Goal: Task Accomplishment & Management: Complete application form

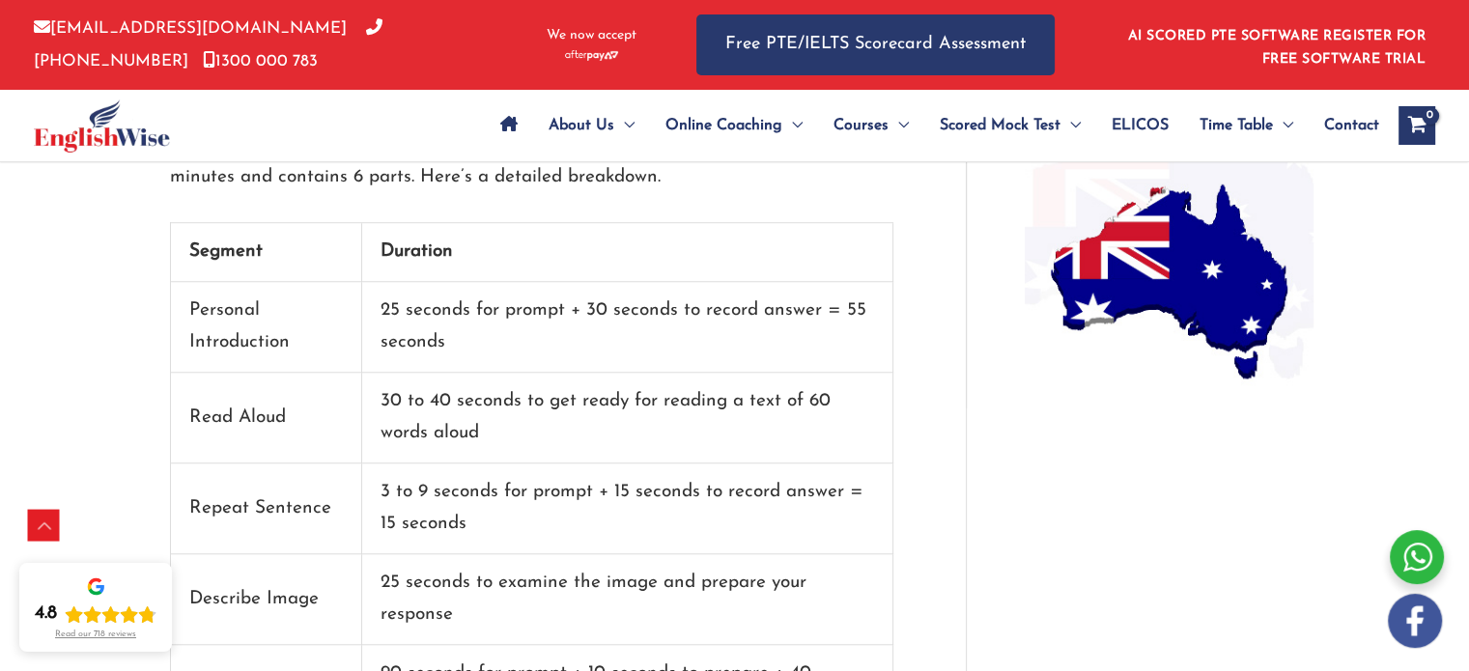
scroll to position [1642, 0]
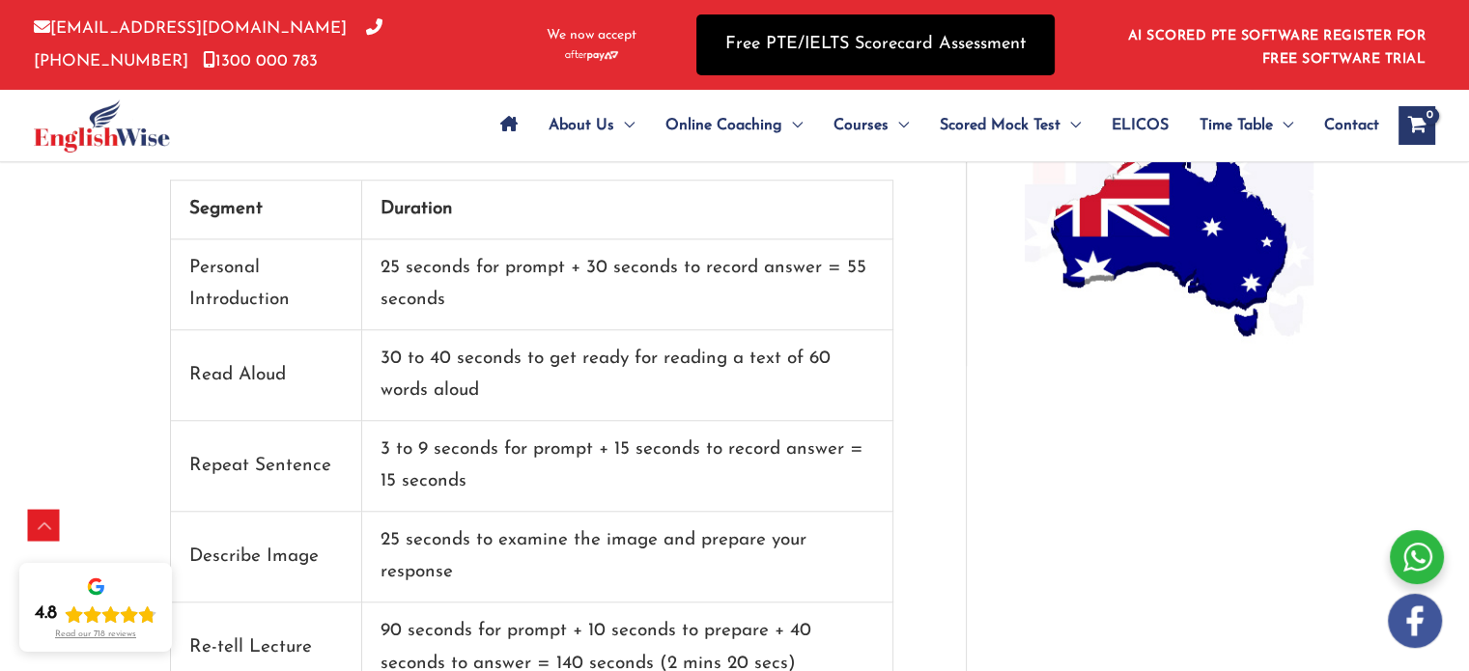
click at [738, 34] on link "Free PTE/IELTS Scorecard Assessment" at bounding box center [875, 44] width 358 height 61
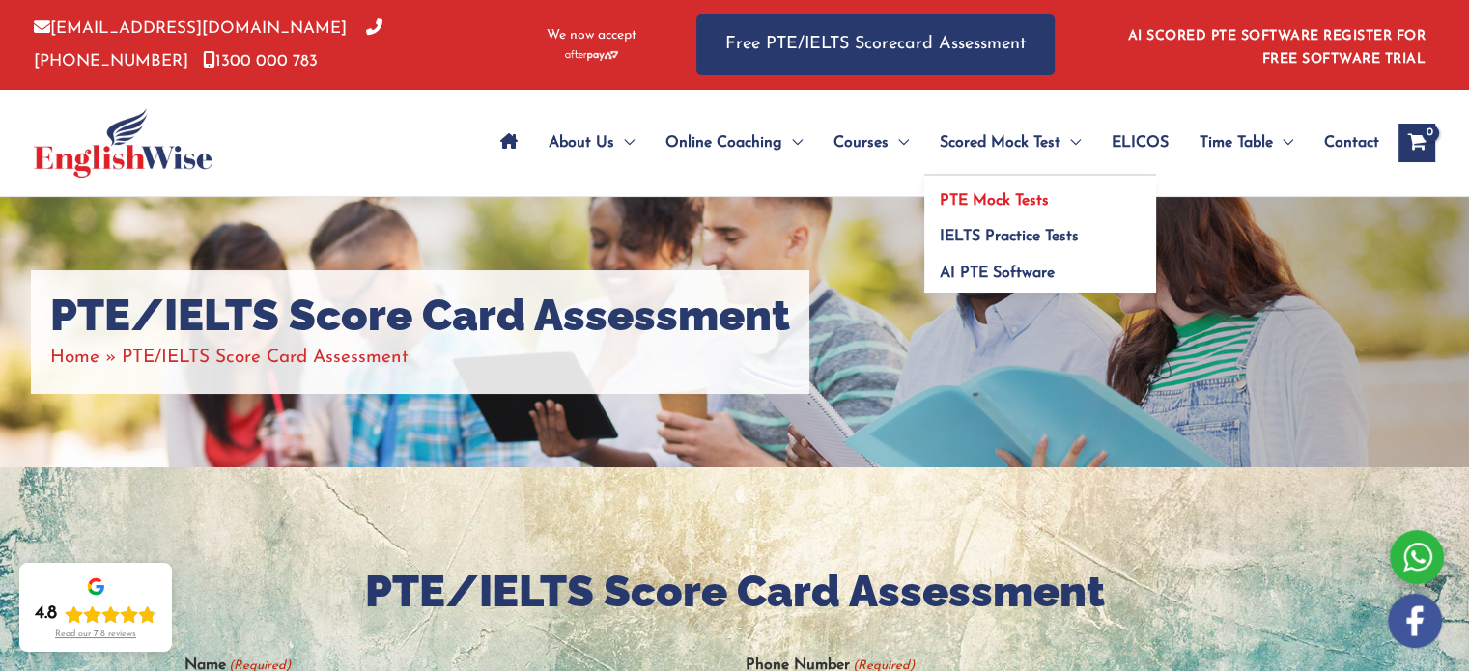
click at [1016, 196] on span "PTE Mock Tests" at bounding box center [994, 200] width 109 height 15
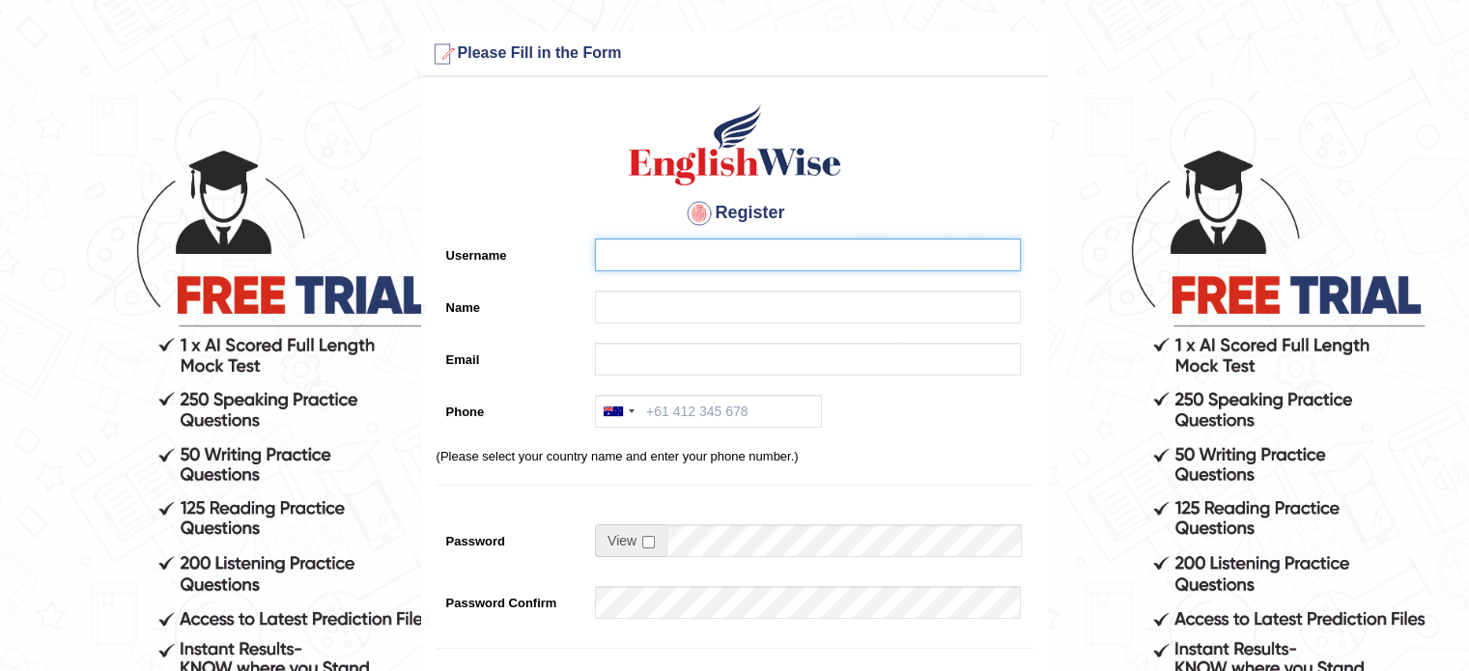
click at [637, 245] on input "Username" at bounding box center [808, 255] width 426 height 33
